Goal: Task Accomplishment & Management: Manage account settings

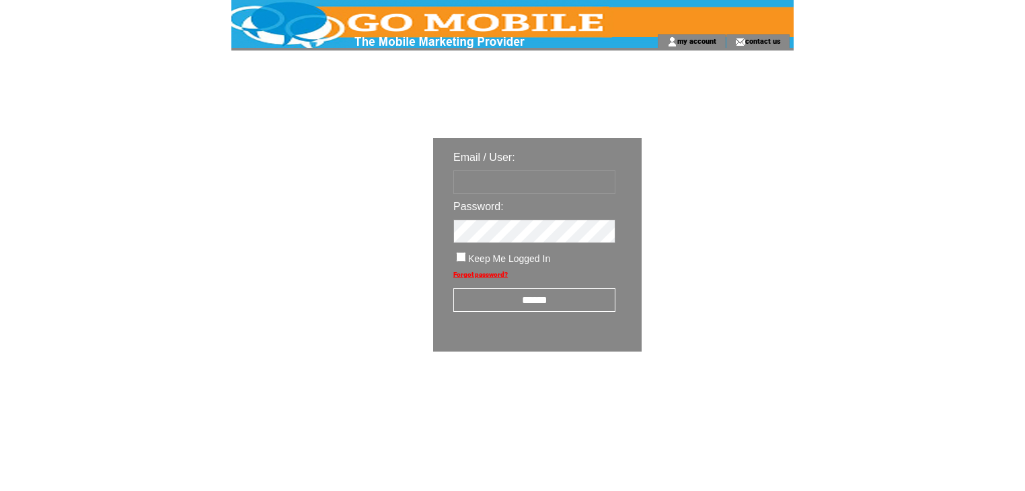
type input "********"
click at [526, 303] on input "******" at bounding box center [535, 300] width 162 height 24
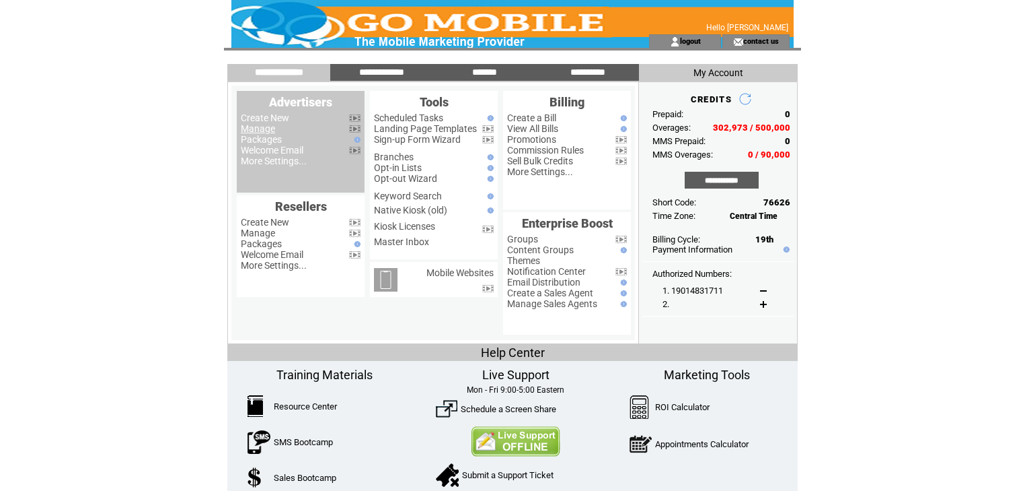
click at [261, 130] on link "Manage" at bounding box center [258, 128] width 34 height 11
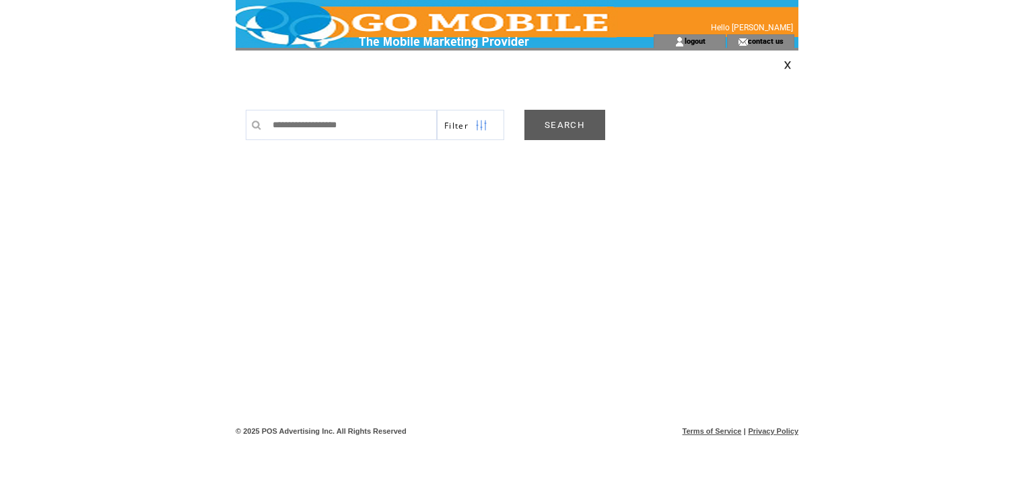
click at [592, 122] on link "SEARCH" at bounding box center [564, 125] width 81 height 30
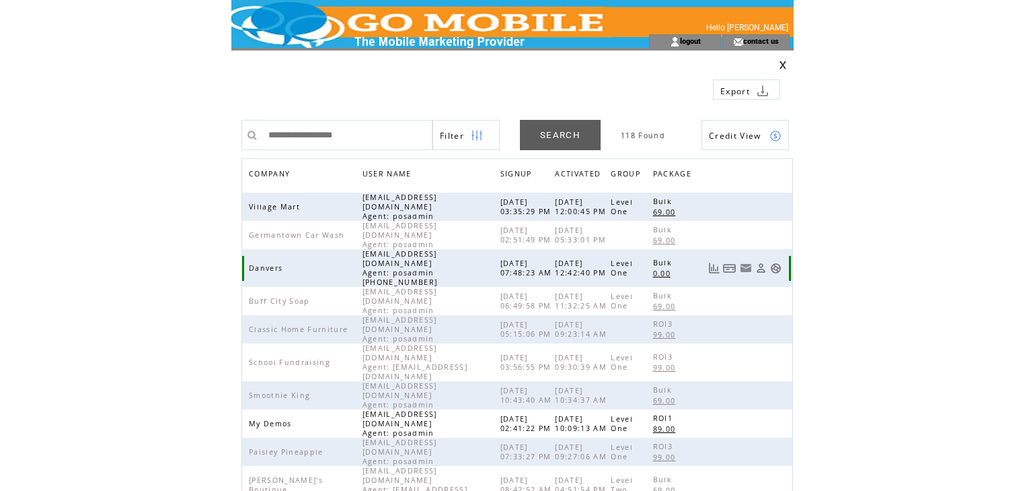
click at [776, 262] on link at bounding box center [775, 267] width 11 height 11
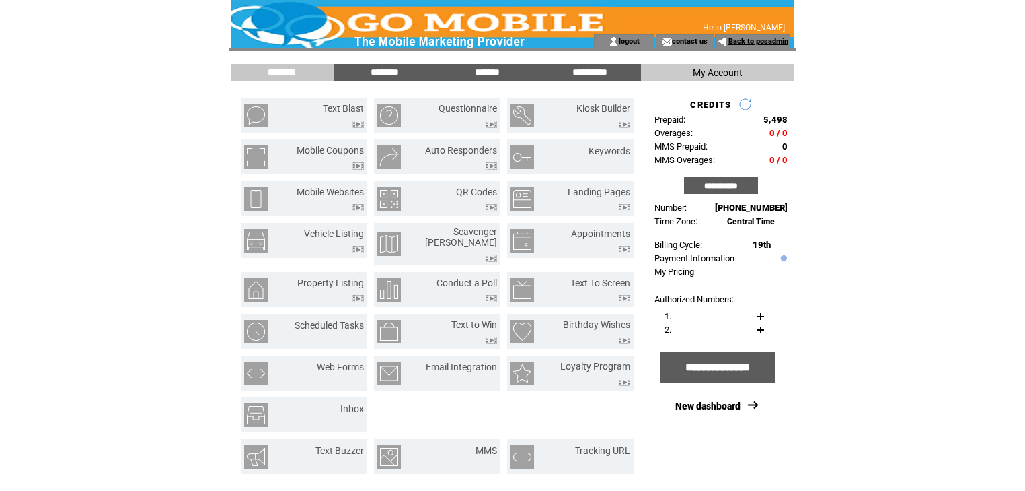
click at [752, 38] on link "Back to posadmin" at bounding box center [759, 41] width 60 height 9
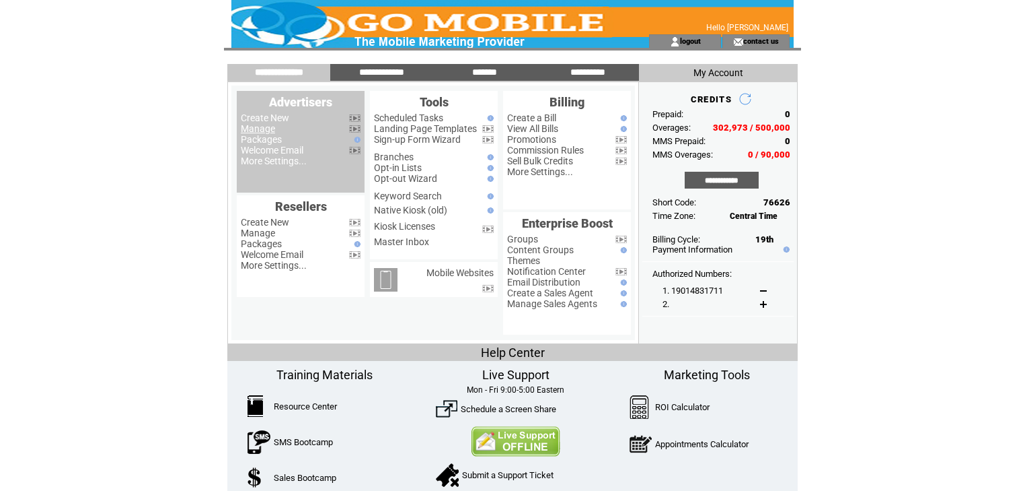
click at [262, 129] on link "Manage" at bounding box center [258, 128] width 34 height 11
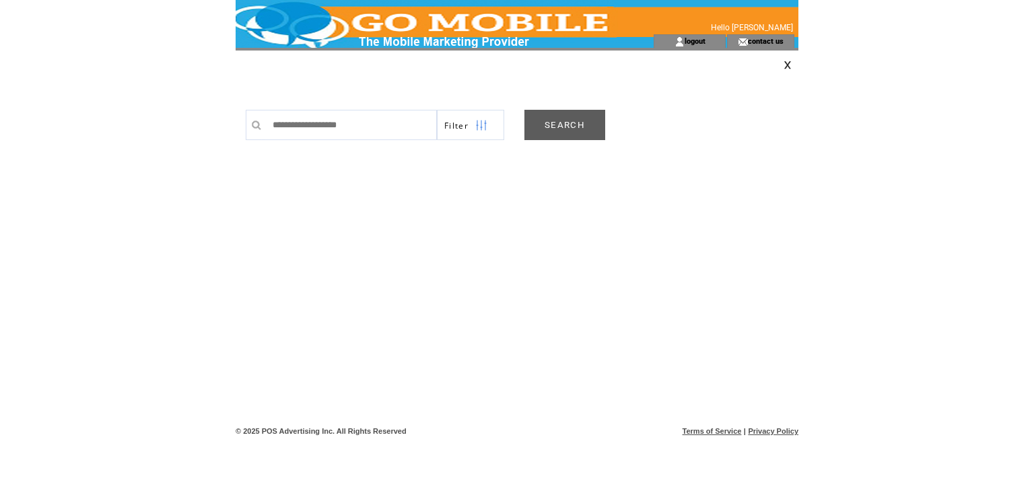
click at [560, 114] on link "SEARCH" at bounding box center [564, 125] width 81 height 30
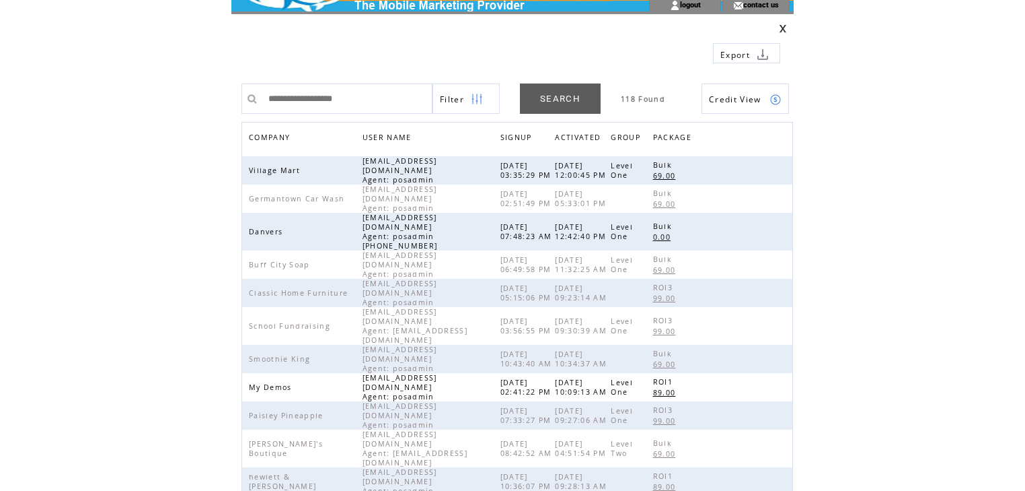
scroll to position [54, 0]
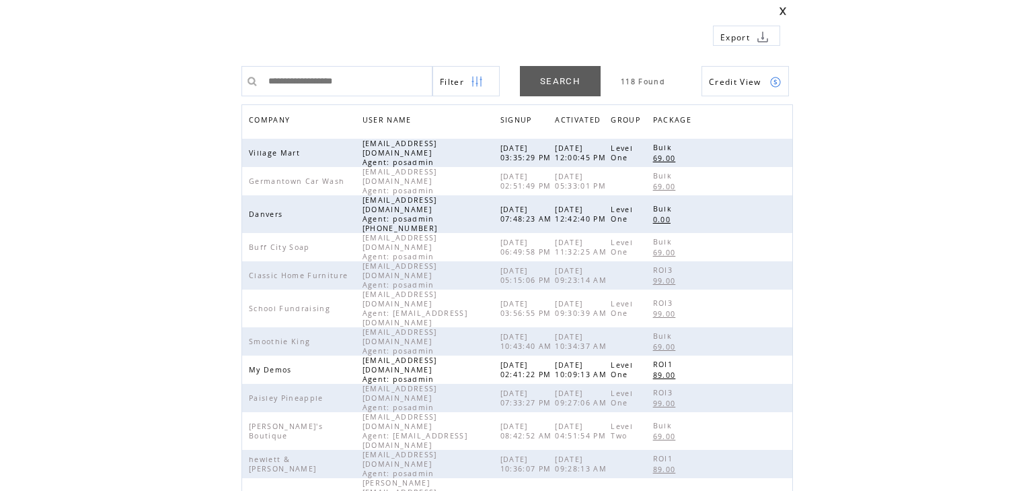
click at [260, 122] on span "COMPANY" at bounding box center [271, 122] width 44 height 20
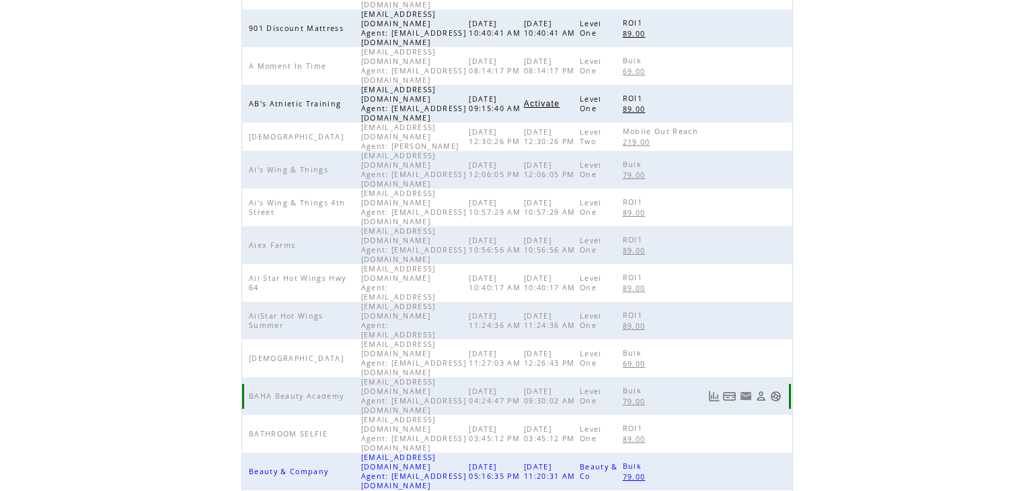
scroll to position [269, 0]
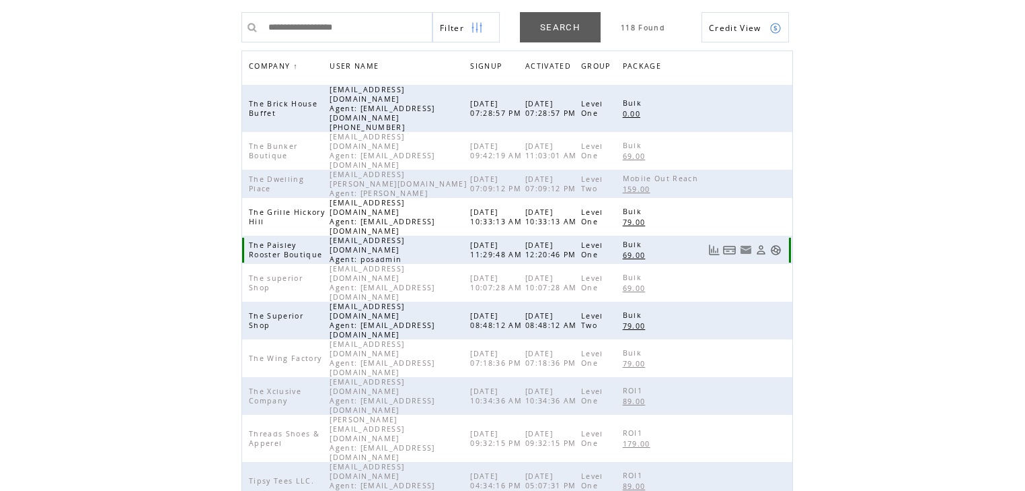
scroll to position [105, 0]
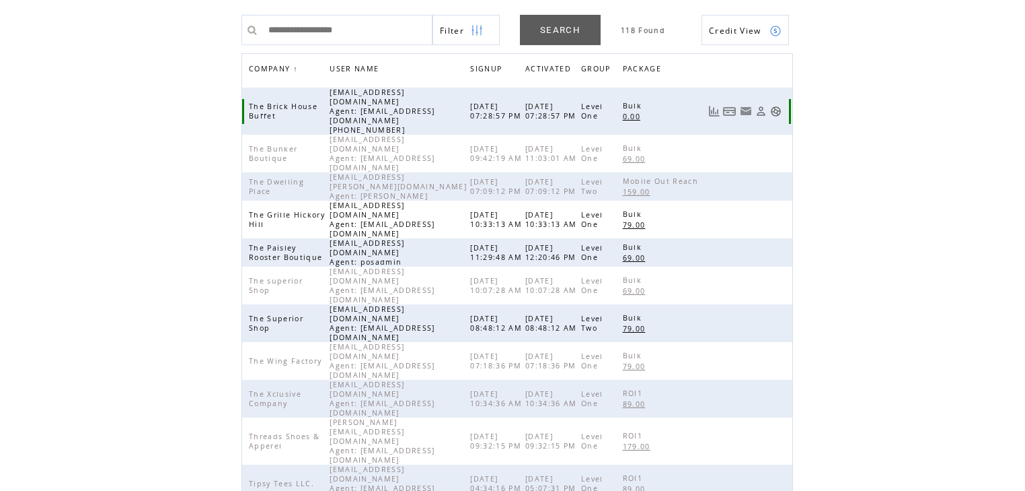
click at [778, 106] on link at bounding box center [775, 111] width 11 height 11
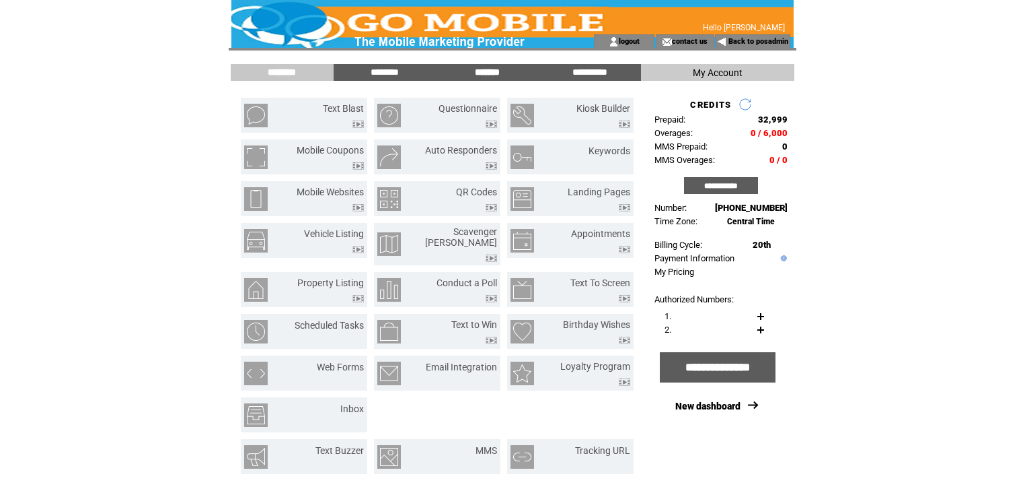
click at [487, 75] on input "*******" at bounding box center [487, 72] width 101 height 11
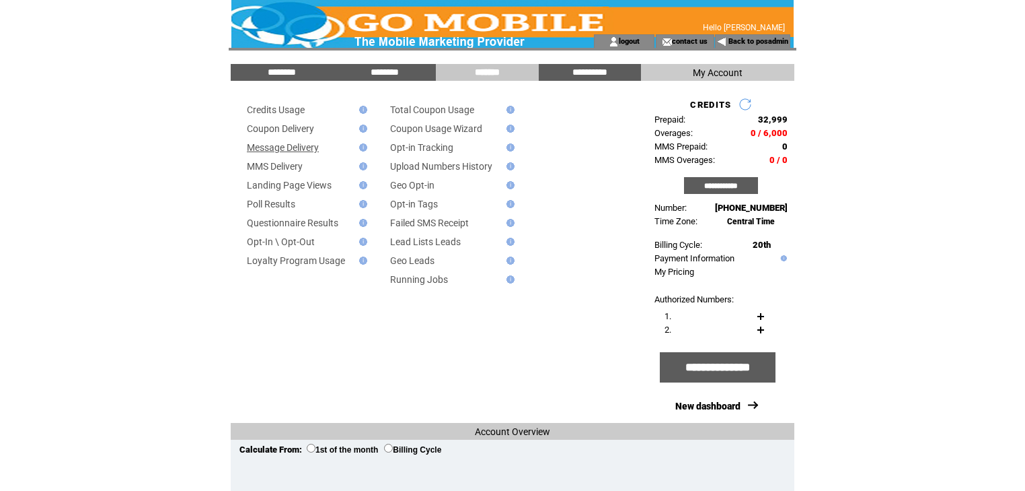
click at [285, 148] on link "Message Delivery" at bounding box center [283, 147] width 72 height 11
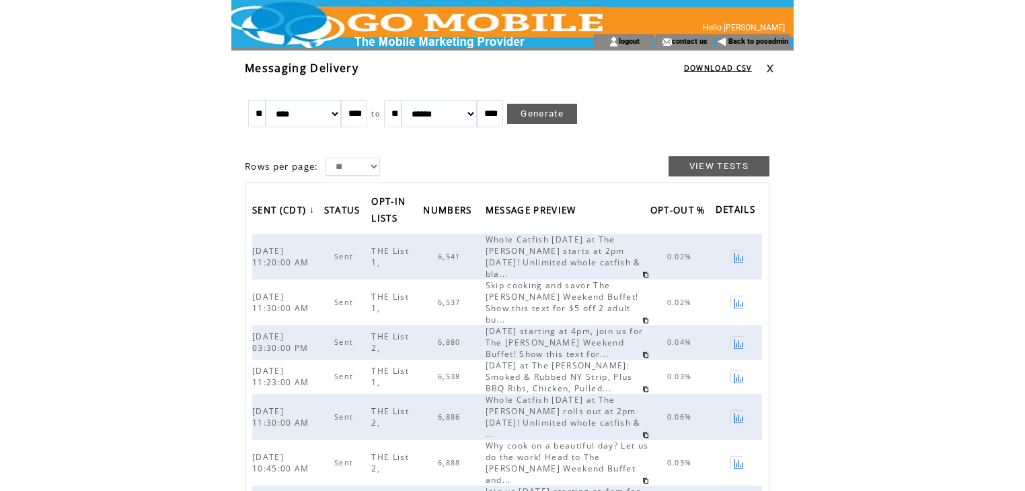
click at [772, 69] on link at bounding box center [770, 68] width 8 height 9
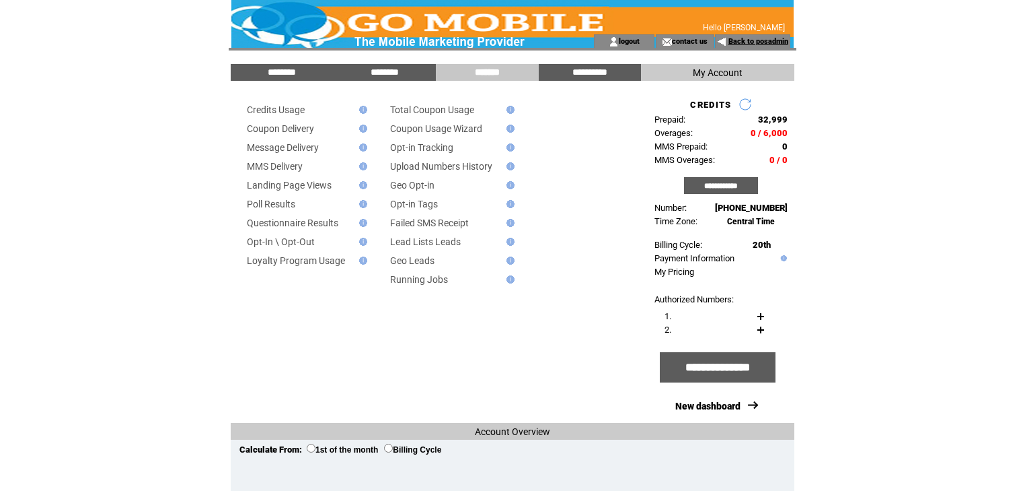
click at [739, 40] on link "Back to posadmin" at bounding box center [759, 41] width 60 height 9
